Goal: Task Accomplishment & Management: Use online tool/utility

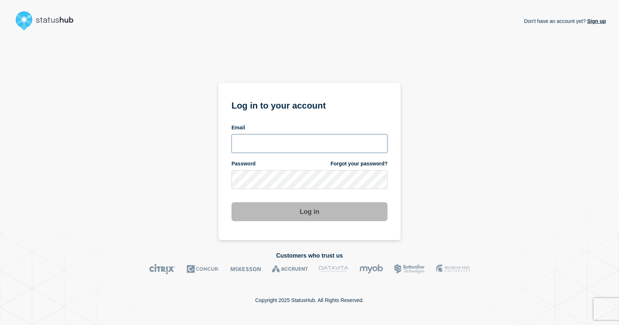
click at [257, 149] on input "email input" at bounding box center [310, 143] width 156 height 19
type input "[EMAIL_ADDRESS][DOMAIN_NAME]"
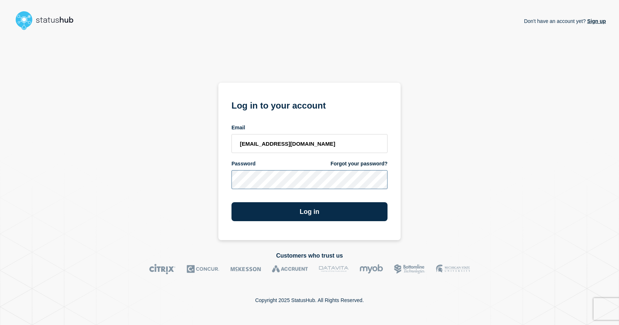
click at [232, 202] on button "Log in" at bounding box center [310, 211] width 156 height 19
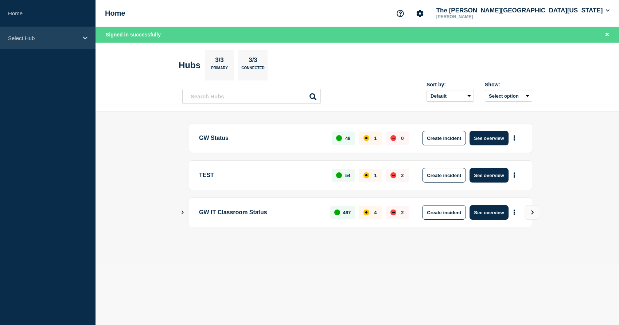
click at [29, 29] on div "Select Hub" at bounding box center [48, 38] width 96 height 22
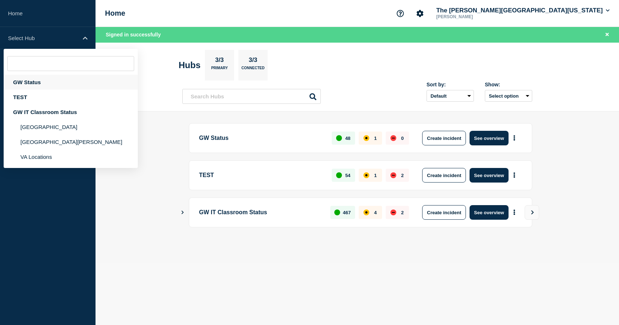
click at [37, 82] on div "GW Status" at bounding box center [71, 82] width 134 height 15
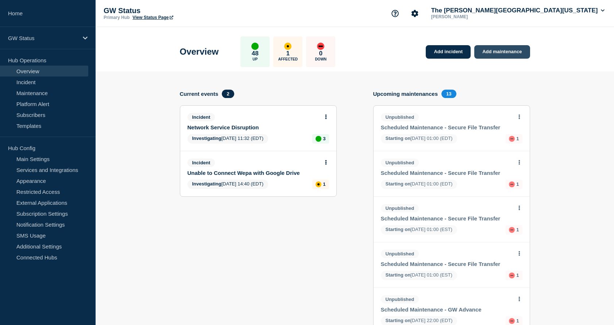
click at [506, 53] on link "Add maintenance" at bounding box center [501, 51] width 55 height 13
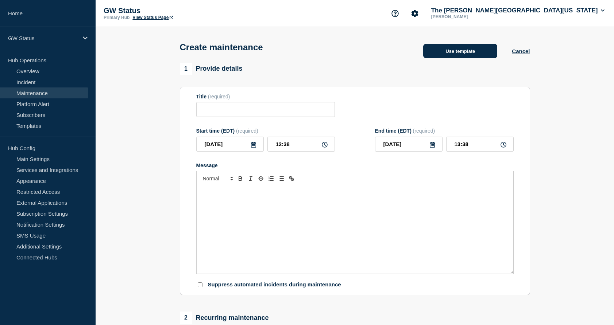
click at [474, 50] on button "Use template" at bounding box center [460, 51] width 74 height 15
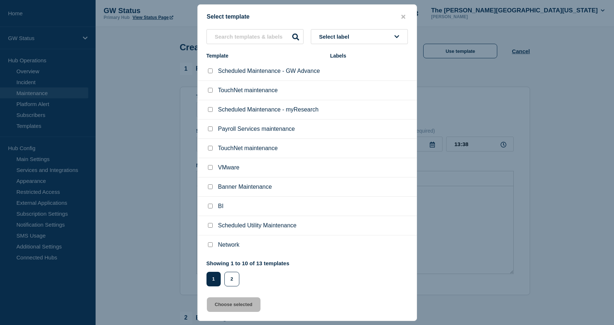
click at [211, 189] on input "Banner Maintenance checkbox" at bounding box center [210, 187] width 5 height 5
checkbox input "true"
click at [248, 304] on button "Choose selected" at bounding box center [234, 305] width 54 height 15
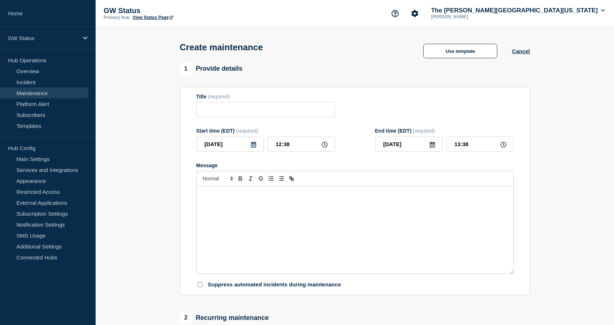
type input "Banner Maintenance"
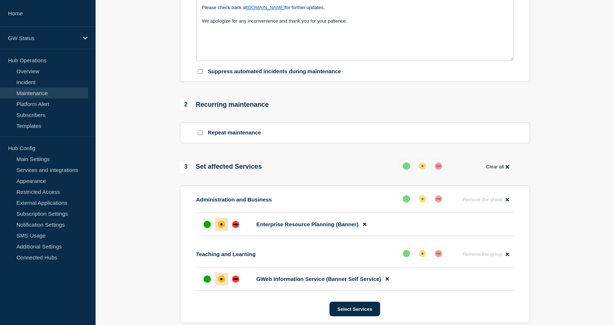
scroll to position [255, 0]
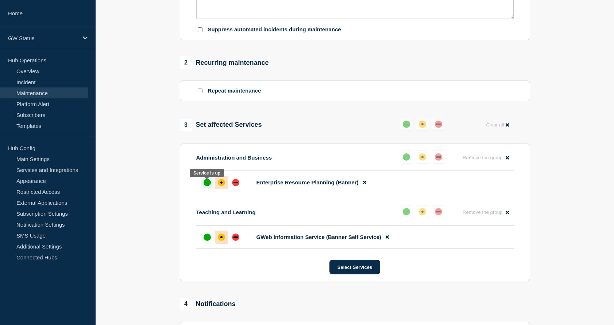
click at [206, 185] on div "up" at bounding box center [206, 182] width 7 height 7
drag, startPoint x: 508, startPoint y: 159, endPoint x: 554, endPoint y: 162, distance: 46.0
click at [508, 159] on icon at bounding box center [506, 157] width 3 height 3
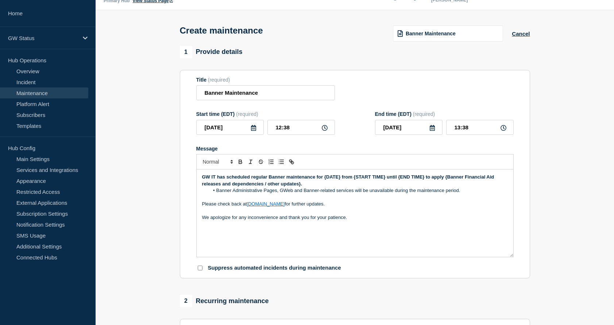
scroll to position [0, 0]
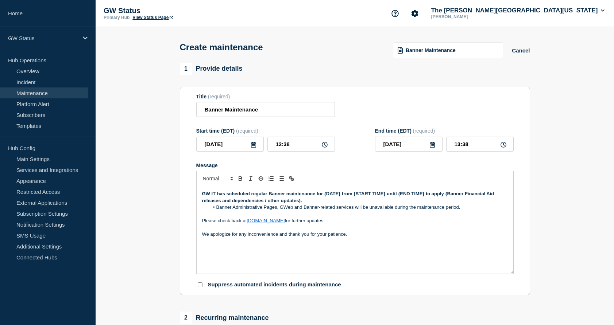
click at [565, 51] on header "Create maintenance Banner Maintenance Cancel" at bounding box center [355, 45] width 518 height 36
click at [254, 147] on icon at bounding box center [253, 145] width 5 height 6
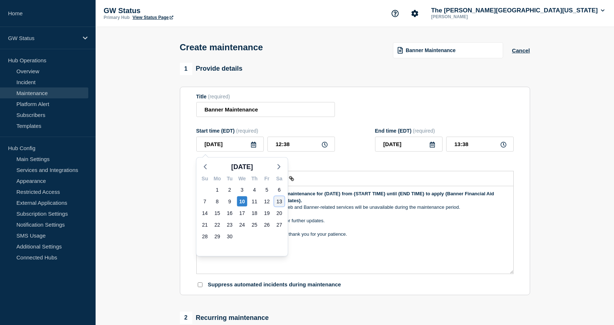
click at [278, 203] on div "13" at bounding box center [279, 202] width 10 height 10
type input "[DATE]"
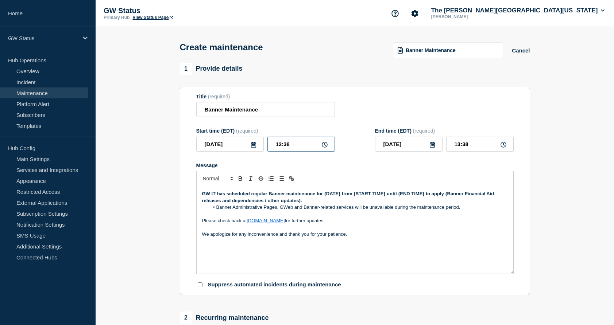
drag, startPoint x: 296, startPoint y: 146, endPoint x: 265, endPoint y: 144, distance: 31.8
click at [265, 144] on div "[DATE] 12:38" at bounding box center [265, 144] width 139 height 15
type input "10:00"
drag, startPoint x: 477, startPoint y: 145, endPoint x: 439, endPoint y: 145, distance: 38.3
click at [439, 145] on div "[DATE] 11:00" at bounding box center [444, 144] width 139 height 15
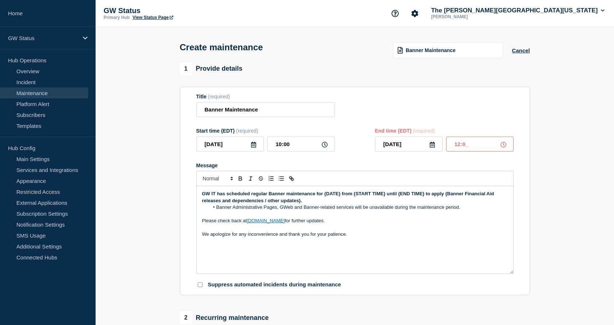
type input "12:00"
click at [445, 269] on div "GW IT has scheduled regular Banner maintenance for {DATE} from {START TIME} unt…" at bounding box center [355, 230] width 317 height 88
click at [252, 145] on icon at bounding box center [253, 145] width 5 height 6
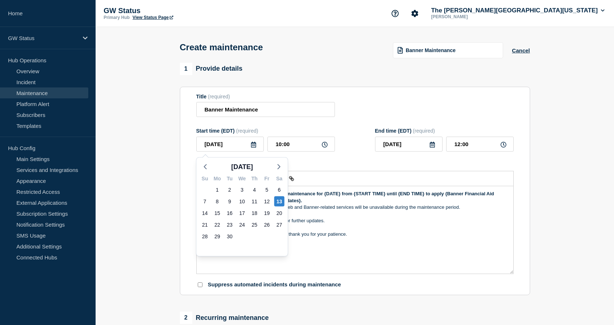
click at [388, 224] on p "Please check back at [DOMAIN_NAME] for further updates." at bounding box center [355, 221] width 306 height 7
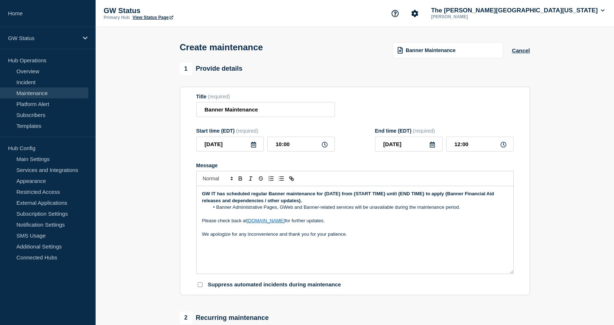
drag, startPoint x: 309, startPoint y: 202, endPoint x: 324, endPoint y: 192, distance: 18.2
click at [324, 192] on div "GW IT has scheduled regular Banner maintenance for {DATE} from {START TIME} unt…" at bounding box center [355, 230] width 317 height 88
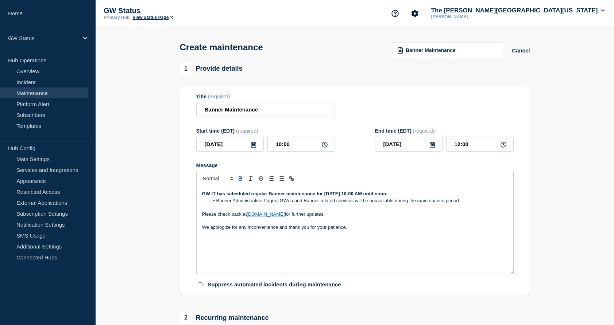
click at [372, 202] on li "Banner Administrative Pages, GWeb and Banner-related services will be unavailab…" at bounding box center [358, 201] width 299 height 7
click at [449, 247] on div "GW IT has scheduled regular Banner maintenance for [DATE] 10:00 AM until noon. …" at bounding box center [355, 230] width 317 height 88
click at [216, 202] on li "Banner Administrative Pages, GWeb and Banner-related services will be available…" at bounding box center [358, 201] width 299 height 7
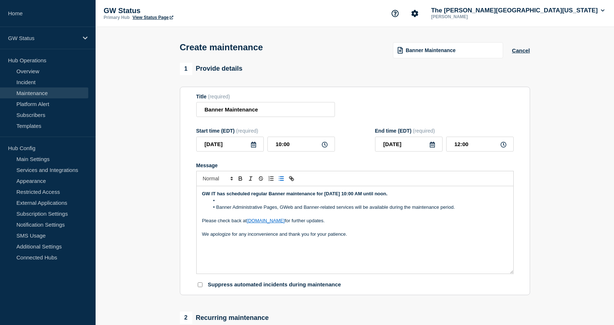
click at [272, 204] on li "Message" at bounding box center [358, 201] width 299 height 7
click at [227, 203] on li "Message" at bounding box center [358, 201] width 299 height 7
drag, startPoint x: 454, startPoint y: 209, endPoint x: 390, endPoint y: 209, distance: 64.5
click at [390, 209] on li "Banner Administrative Pages, GWeb and Banner-related services will be available…" at bounding box center [358, 207] width 299 height 7
click at [325, 203] on li "GWeb Faculty Self Service will be unavailable" at bounding box center [358, 201] width 299 height 7
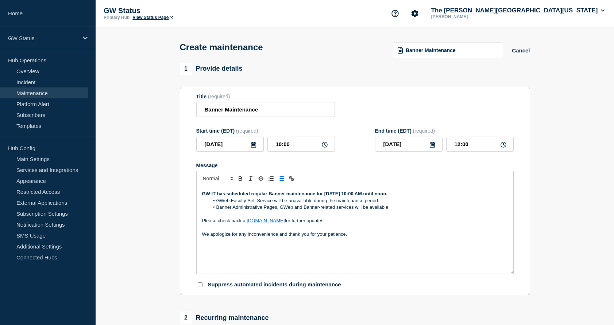
click at [400, 209] on li "Banner Administrative Pages, GWeb and Banner-related services will be available" at bounding box center [358, 207] width 299 height 7
click at [294, 209] on li "Banner Administrative Pages, GWeb and Banner-related services will be available" at bounding box center [358, 207] width 299 height 7
click at [366, 231] on p "Message" at bounding box center [355, 227] width 306 height 7
drag, startPoint x: 314, startPoint y: 207, endPoint x: 279, endPoint y: 207, distance: 34.3
click at [279, 207] on li "Banner Administrative Pages, GWeb for students and staff and Banner-related ser…" at bounding box center [358, 207] width 299 height 7
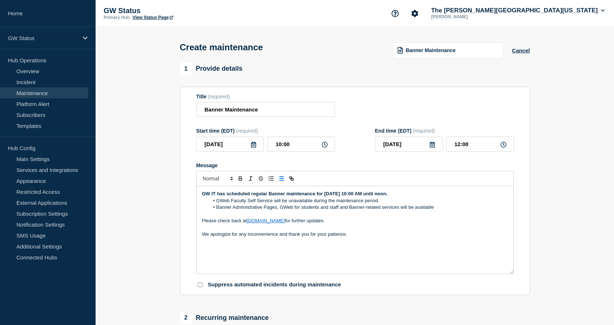
click at [407, 223] on p "Please check back at [DOMAIN_NAME] for further updates." at bounding box center [355, 221] width 306 height 7
drag, startPoint x: 349, startPoint y: 210, endPoint x: 279, endPoint y: 210, distance: 69.6
click at [279, 210] on li "Banner Administrative Pages, GWeb for students and staff and Banner-related ser…" at bounding box center [358, 207] width 299 height 7
click at [372, 209] on li "Other GWeb applications and Banner-related services will be available" at bounding box center [358, 207] width 299 height 7
drag, startPoint x: 272, startPoint y: 203, endPoint x: 216, endPoint y: 202, distance: 55.8
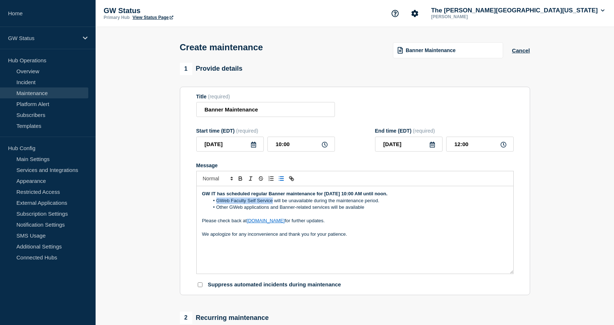
click at [216, 202] on li "GWeb Faculty Self Service will be unavailable during the maintenance period." at bounding box center [358, 201] width 299 height 7
copy li "GWeb Faculty Self Service"
click at [276, 112] on input "Banner Maintenance" at bounding box center [265, 109] width 139 height 15
paste input "GWeb Faculty Self Service"
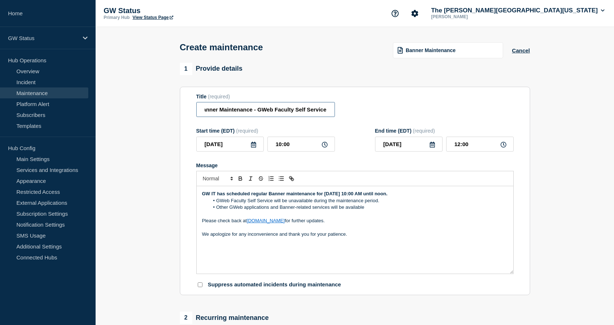
type input "Banner Maintenance - GWeb Faculty Self Service"
click at [438, 257] on div "GW IT has scheduled regular Banner maintenance for [DATE] 10:00 AM until noon. …" at bounding box center [355, 230] width 317 height 88
drag, startPoint x: 368, startPoint y: 210, endPoint x: 339, endPoint y: 210, distance: 29.2
click at [339, 210] on li "Other GWeb applications and Banner-related services will be available" at bounding box center [358, 207] width 299 height 7
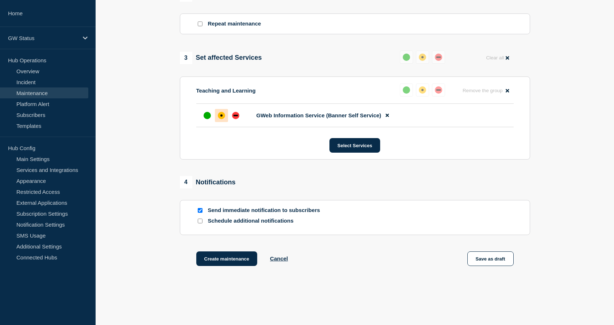
scroll to position [350, 0]
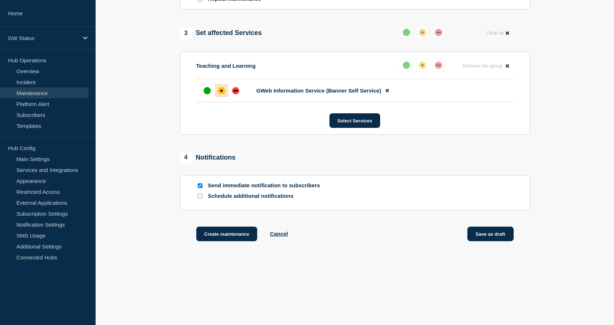
click at [494, 234] on button "Save as draft" at bounding box center [490, 234] width 46 height 15
